Goal: Find specific fact: Find specific fact

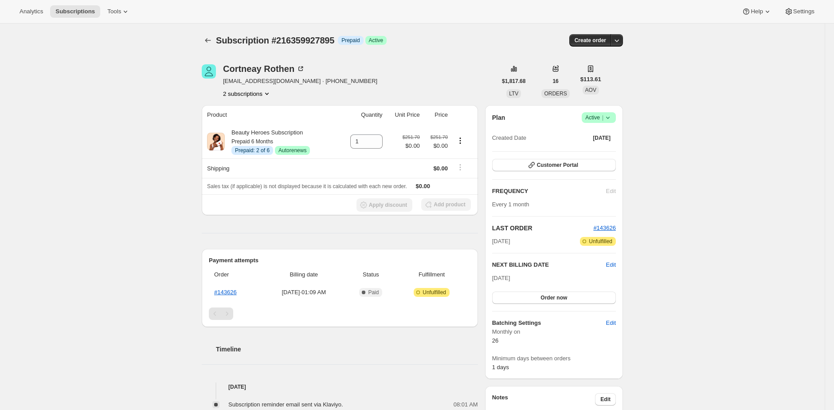
click at [753, 214] on div "Subscription #216359927895. This page is ready Subscription #216359927895 Info …" at bounding box center [412, 350] width 825 height 654
click at [745, 219] on div "Subscription #216359927895. This page is ready Subscription #216359927895 Info …" at bounding box center [412, 350] width 825 height 654
click at [697, 257] on div "Subscription #216359927895. This page is ready Subscription #216359927895 Info …" at bounding box center [412, 350] width 825 height 654
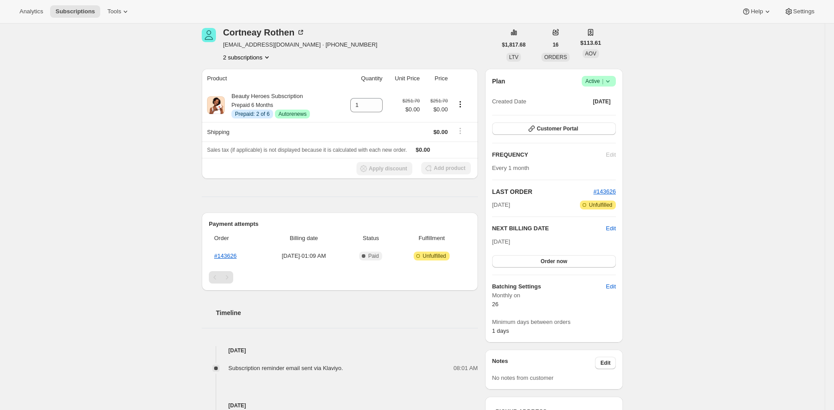
scroll to position [38, 0]
click at [204, 18] on div "Analytics Subscriptions Tools Help Settings" at bounding box center [417, 11] width 834 height 23
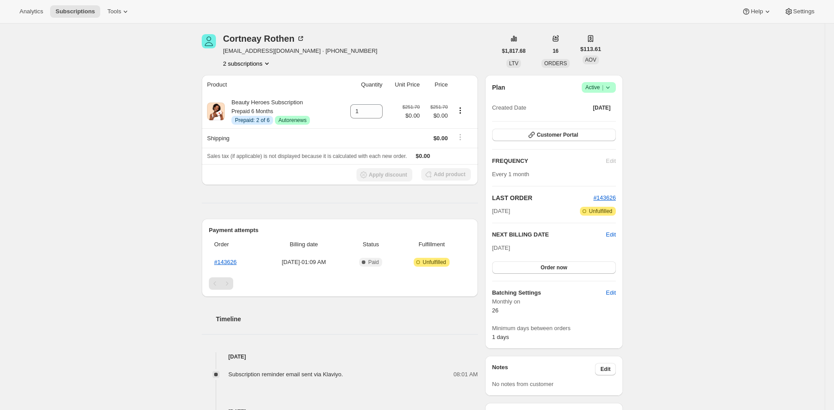
scroll to position [0, 0]
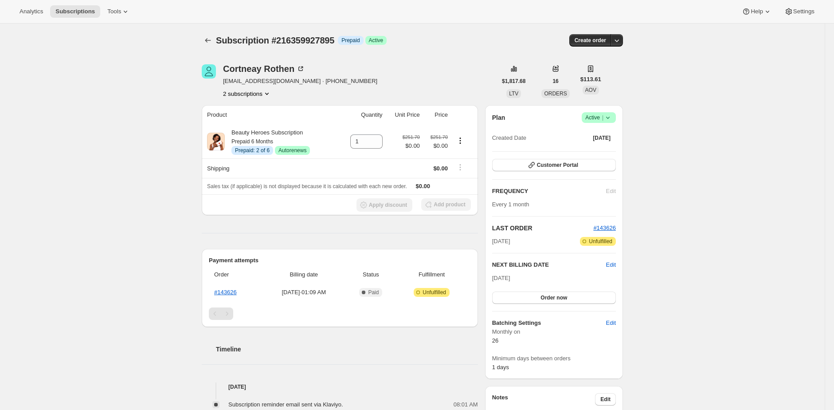
click at [266, 94] on button "2 subscriptions" at bounding box center [247, 93] width 48 height 9
click at [272, 108] on span "212384809047" at bounding box center [248, 110] width 65 height 9
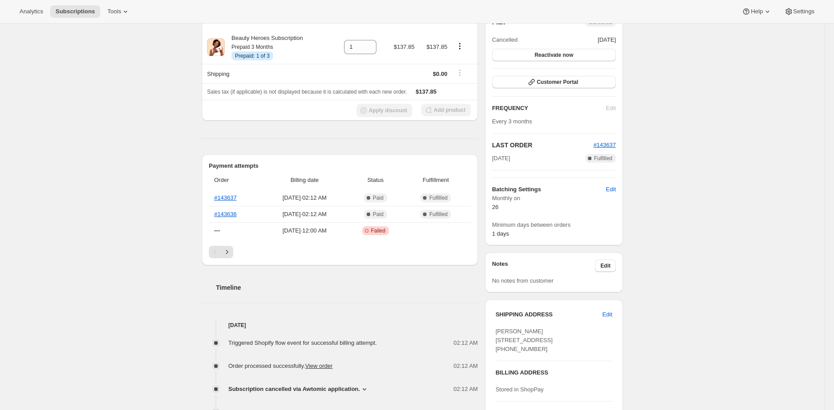
scroll to position [321, 0]
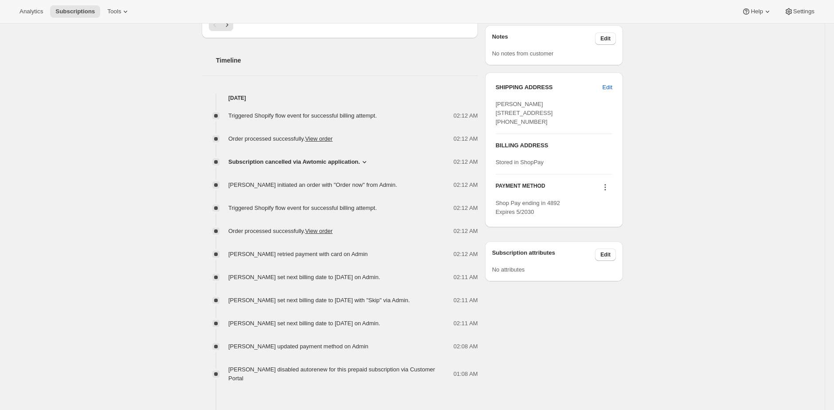
drag, startPoint x: 500, startPoint y: 113, endPoint x: 547, endPoint y: 112, distance: 47.4
click at [547, 112] on div "[PERSON_NAME] [STREET_ADDRESS] [PHONE_NUMBER]" at bounding box center [554, 113] width 117 height 27
click at [543, 114] on span "[PERSON_NAME] [STREET_ADDRESS] [PHONE_NUMBER]" at bounding box center [524, 113] width 57 height 24
drag, startPoint x: 543, startPoint y: 114, endPoint x: 499, endPoint y: 113, distance: 43.5
click at [499, 113] on span "[PERSON_NAME] [STREET_ADDRESS] [PHONE_NUMBER]" at bounding box center [524, 113] width 57 height 24
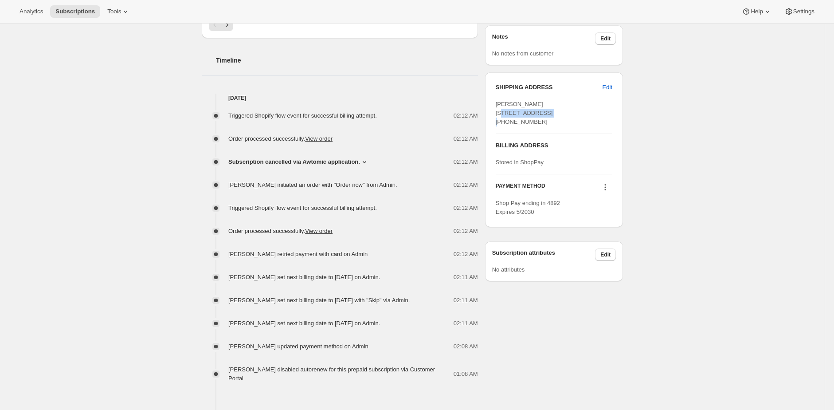
copy span "[STREET_ADDRESS]"
click at [515, 104] on span "[PERSON_NAME] [STREET_ADDRESS] [PHONE_NUMBER]" at bounding box center [524, 113] width 57 height 24
drag, startPoint x: 515, startPoint y: 104, endPoint x: 538, endPoint y: 103, distance: 23.5
click at [538, 103] on span "[PERSON_NAME] [STREET_ADDRESS] [PHONE_NUMBER]" at bounding box center [524, 113] width 57 height 24
copy span "[PERSON_NAME]"
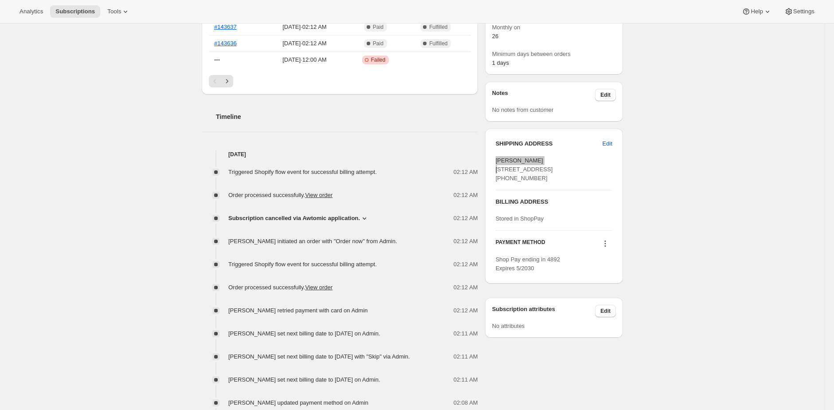
scroll to position [16, 0]
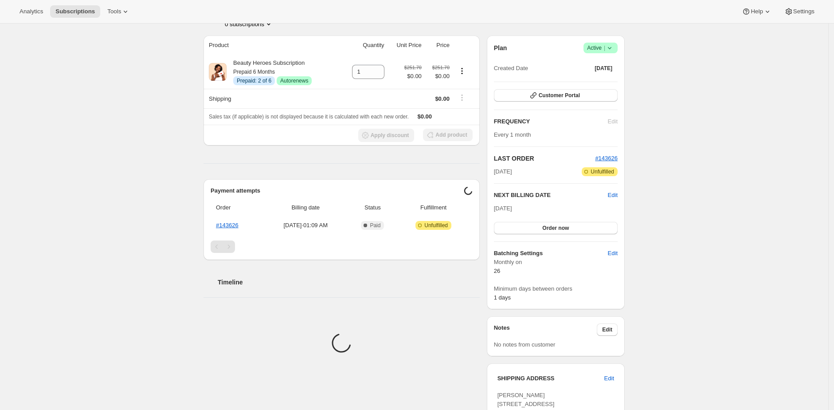
scroll to position [267, 0]
